Goal: Browse casually: Explore the website without a specific task or goal

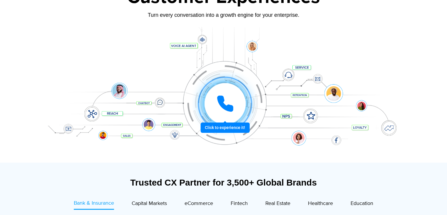
scroll to position [88, 0]
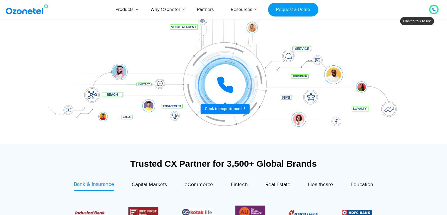
click at [218, 107] on div at bounding box center [225, 85] width 44 height 44
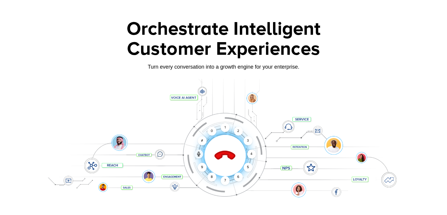
scroll to position [59, 0]
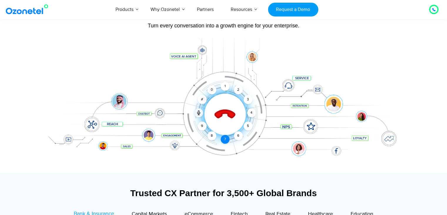
click at [225, 140] on div "7" at bounding box center [225, 139] width 9 height 9
click at [248, 128] on div "5" at bounding box center [247, 125] width 9 height 9
click at [252, 127] on div "5" at bounding box center [247, 125] width 9 height 9
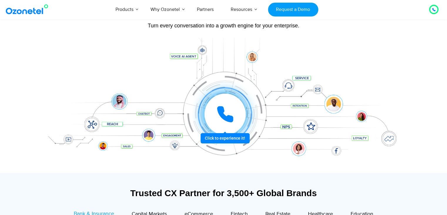
click at [231, 118] on icon at bounding box center [225, 114] width 15 height 15
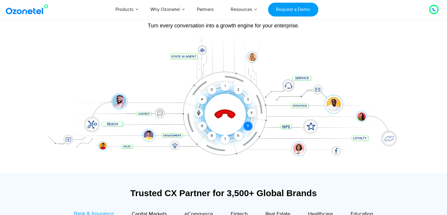
click at [249, 126] on div "5" at bounding box center [247, 125] width 9 height 9
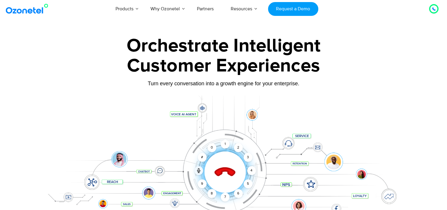
scroll to position [0, 0]
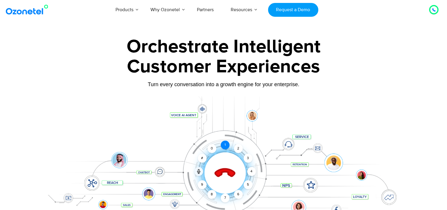
click at [225, 148] on div "1" at bounding box center [225, 145] width 9 height 9
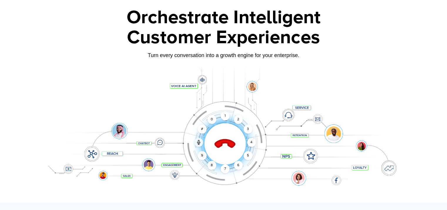
scroll to position [29, 0]
click at [224, 144] on icon at bounding box center [225, 143] width 25 height 25
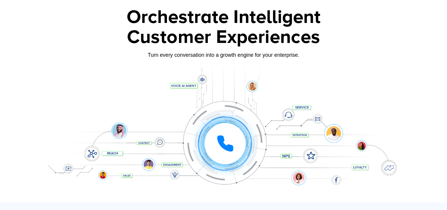
click at [150, 141] on div "Click to experience it! Call ended 1 2 3 4 5 6 7 8 9 # 0" at bounding box center [225, 132] width 365 height 24
click at [114, 130] on div "Click to experience it! Call ended 1 2 3 4 5 6 7 8 9 # 0" at bounding box center [225, 132] width 365 height 24
drag, startPoint x: 92, startPoint y: 158, endPoint x: 96, endPoint y: 143, distance: 15.2
click at [95, 145] on div "Click to experience it! Call ended 1 2 3 4 5 6 7 8 9 # 0" at bounding box center [223, 132] width 367 height 100
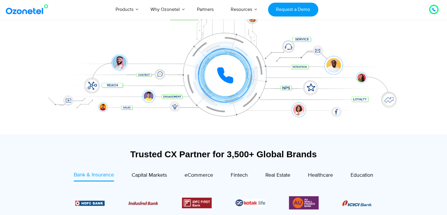
scroll to position [147, 0]
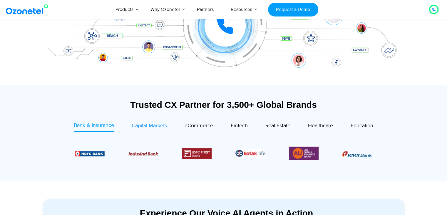
click at [147, 128] on span "Capital Markets" at bounding box center [149, 125] width 35 height 6
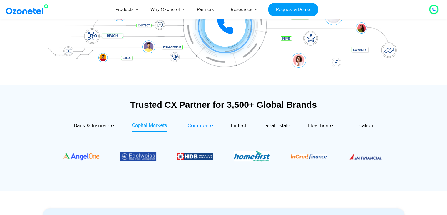
click at [185, 124] on span "eCommerce" at bounding box center [199, 125] width 29 height 6
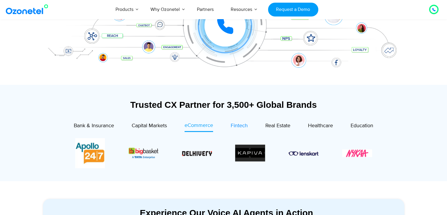
click at [241, 126] on span "Fintech" at bounding box center [239, 125] width 17 height 6
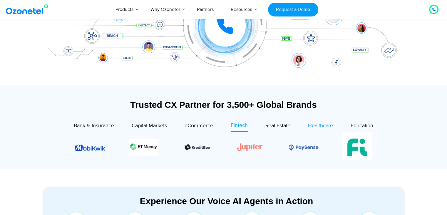
click at [289, 124] on span "Real Estate" at bounding box center [277, 125] width 25 height 6
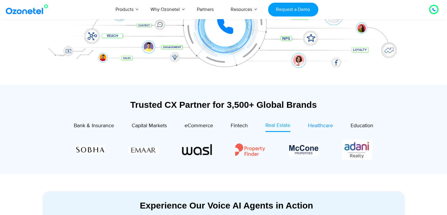
click at [317, 127] on span "Healthcare" at bounding box center [320, 125] width 25 height 6
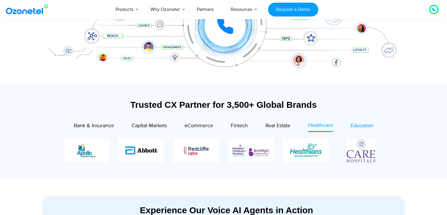
click at [360, 126] on span "Education" at bounding box center [362, 125] width 23 height 6
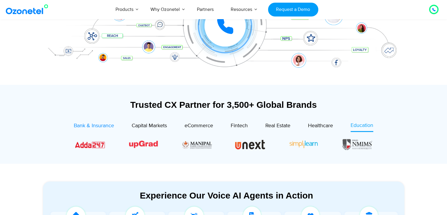
click at [105, 127] on span "Bank & Insurance" at bounding box center [94, 125] width 40 height 6
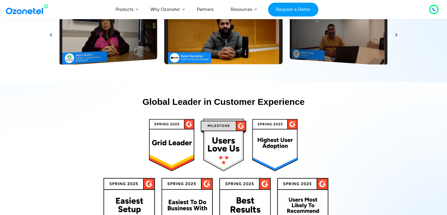
scroll to position [2940, 0]
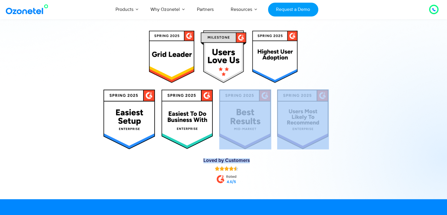
drag, startPoint x: 213, startPoint y: 144, endPoint x: 214, endPoint y: 166, distance: 22.6
click at [202, 179] on div "Global Leader in Customer Experience Loved by Customers" at bounding box center [223, 96] width 367 height 188
click at [193, 160] on h6 "Loved by Customers" at bounding box center [227, 160] width 182 height 5
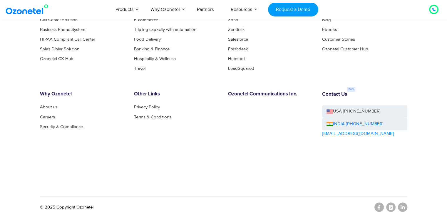
scroll to position [3241, 0]
